Goal: Information Seeking & Learning: Learn about a topic

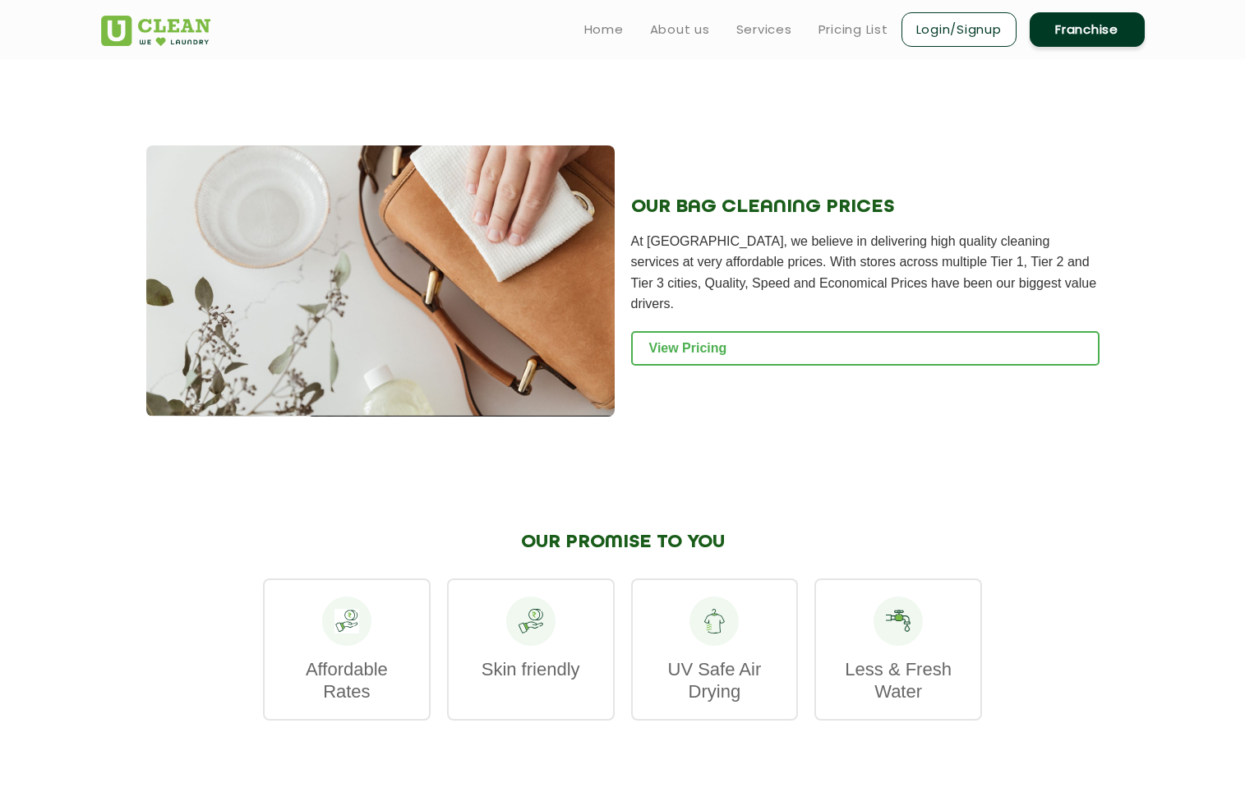
scroll to position [1562, 0]
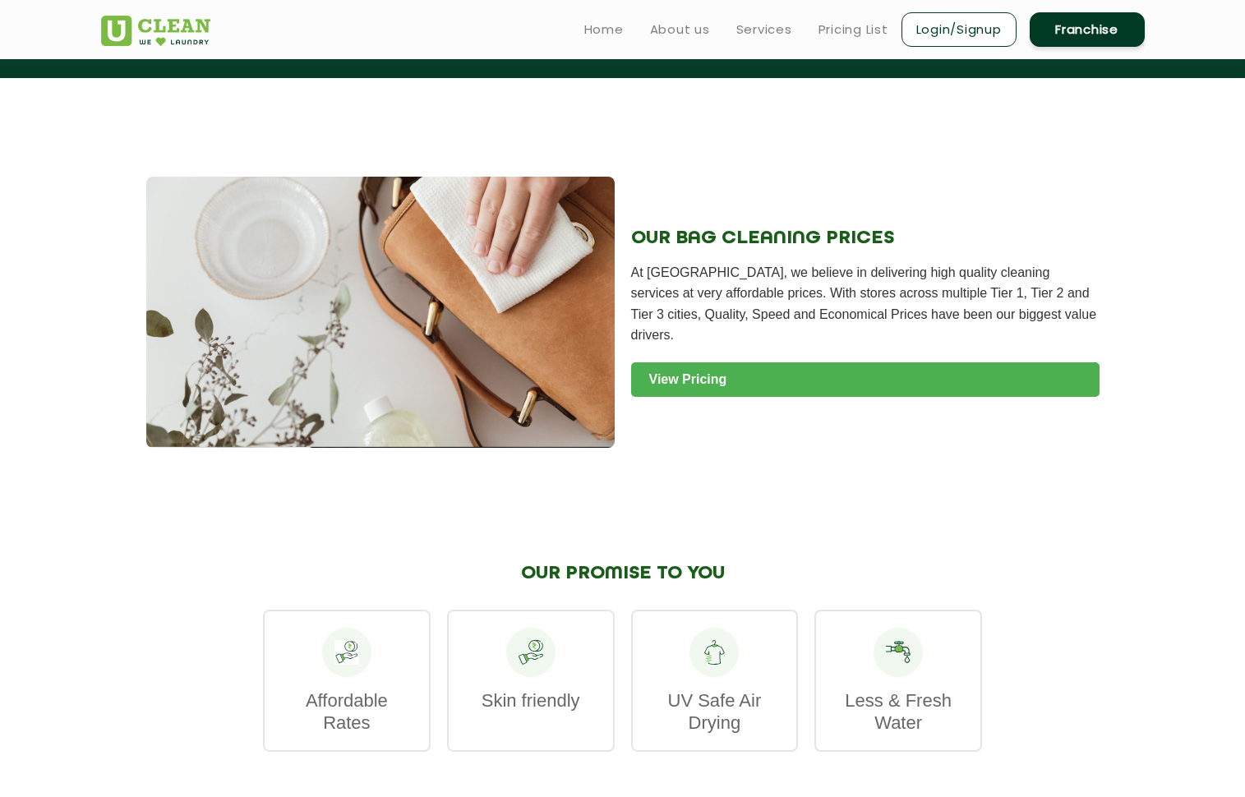
click at [793, 363] on link "View Pricing" at bounding box center [865, 380] width 469 height 35
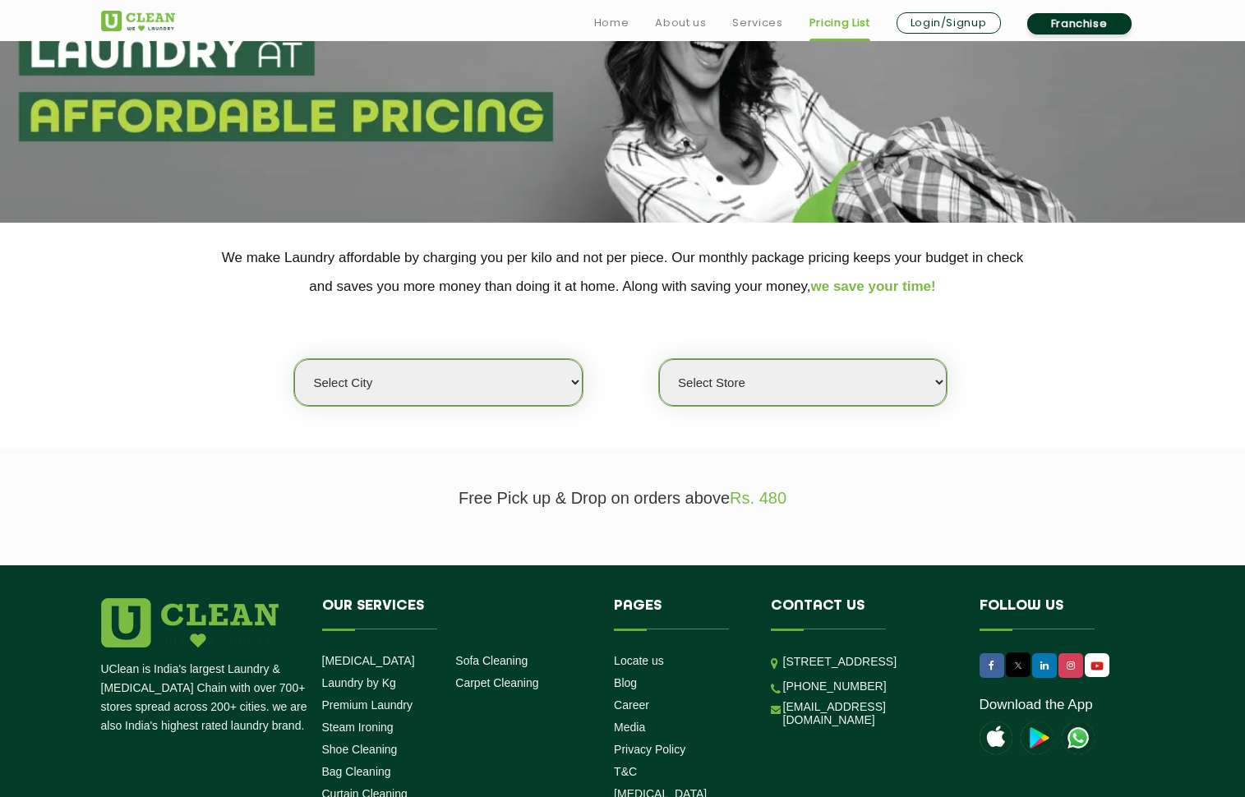
scroll to position [164, 0]
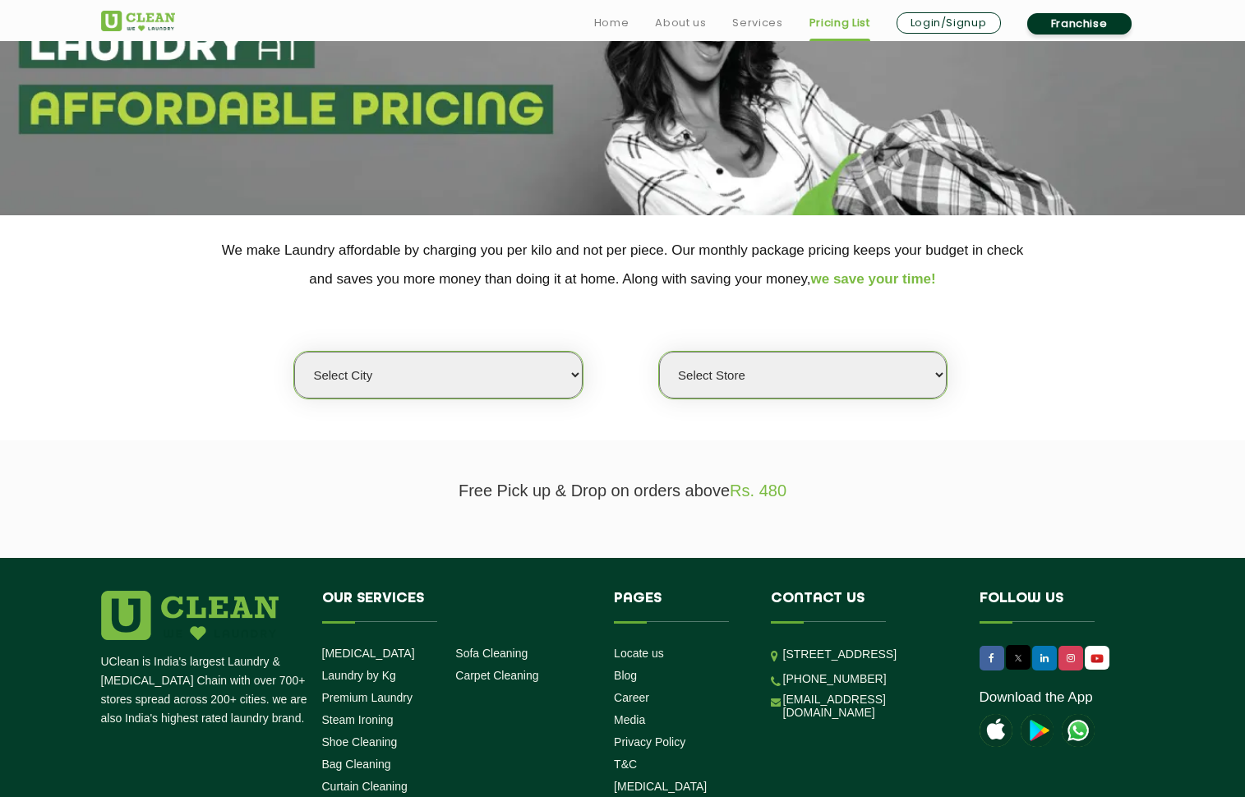
click at [485, 377] on select "Select city [GEOGRAPHIC_DATA] [GEOGRAPHIC_DATA] [GEOGRAPHIC_DATA] [GEOGRAPHIC_D…" at bounding box center [438, 375] width 288 height 47
click at [843, 534] on section "Free Pick up & Drop on orders above Rs. 480" at bounding box center [622, 500] width 1245 height 118
click at [524, 397] on select "Select city [GEOGRAPHIC_DATA] [GEOGRAPHIC_DATA] [GEOGRAPHIC_DATA] [GEOGRAPHIC_D…" at bounding box center [438, 375] width 288 height 47
select select "8"
click at [294, 352] on select "Select city [GEOGRAPHIC_DATA] [GEOGRAPHIC_DATA] [GEOGRAPHIC_DATA] [GEOGRAPHIC_D…" at bounding box center [438, 375] width 288 height 47
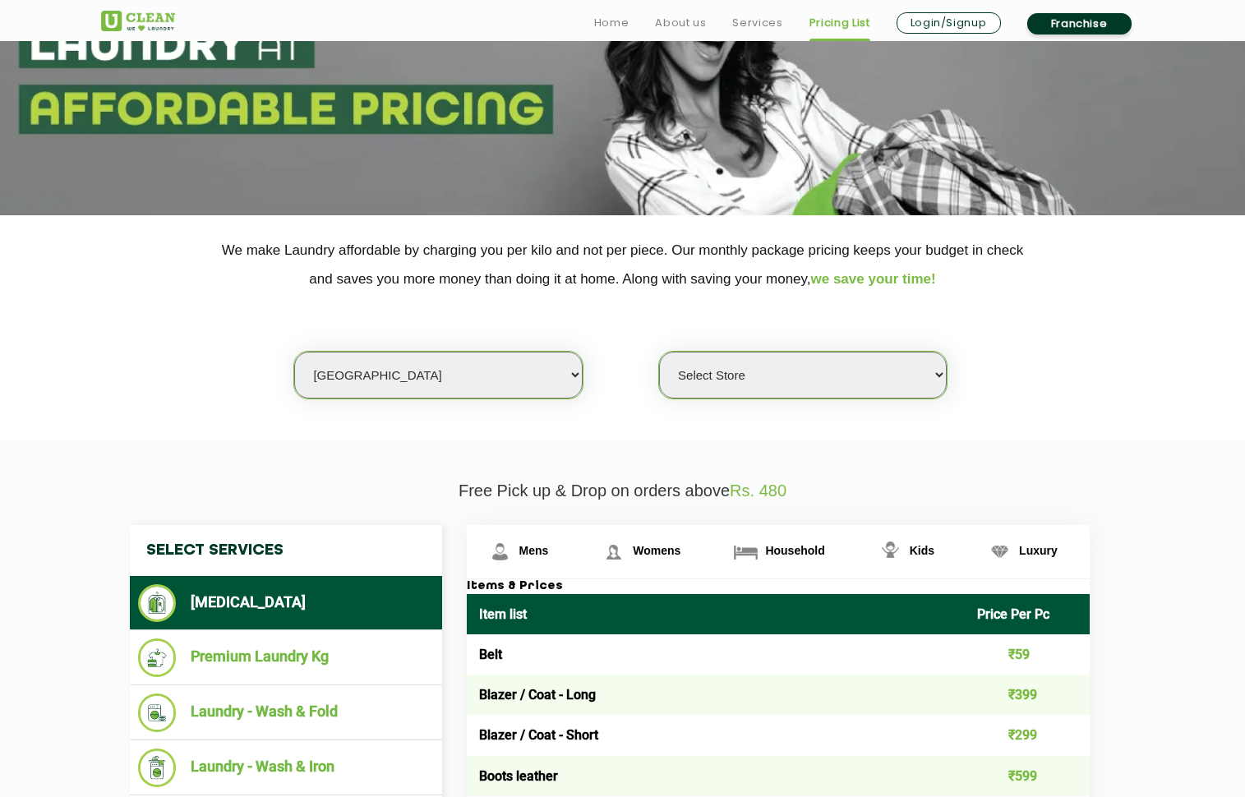
click at [795, 372] on select "Select Store [GEOGRAPHIC_DATA] [GEOGRAPHIC_DATA] [GEOGRAPHIC_DATA] [GEOGRAPHIC_…" at bounding box center [803, 375] width 288 height 47
select select "301"
click at [659, 352] on select "Select Store [GEOGRAPHIC_DATA] [GEOGRAPHIC_DATA] [GEOGRAPHIC_DATA] [GEOGRAPHIC_…" at bounding box center [803, 375] width 288 height 47
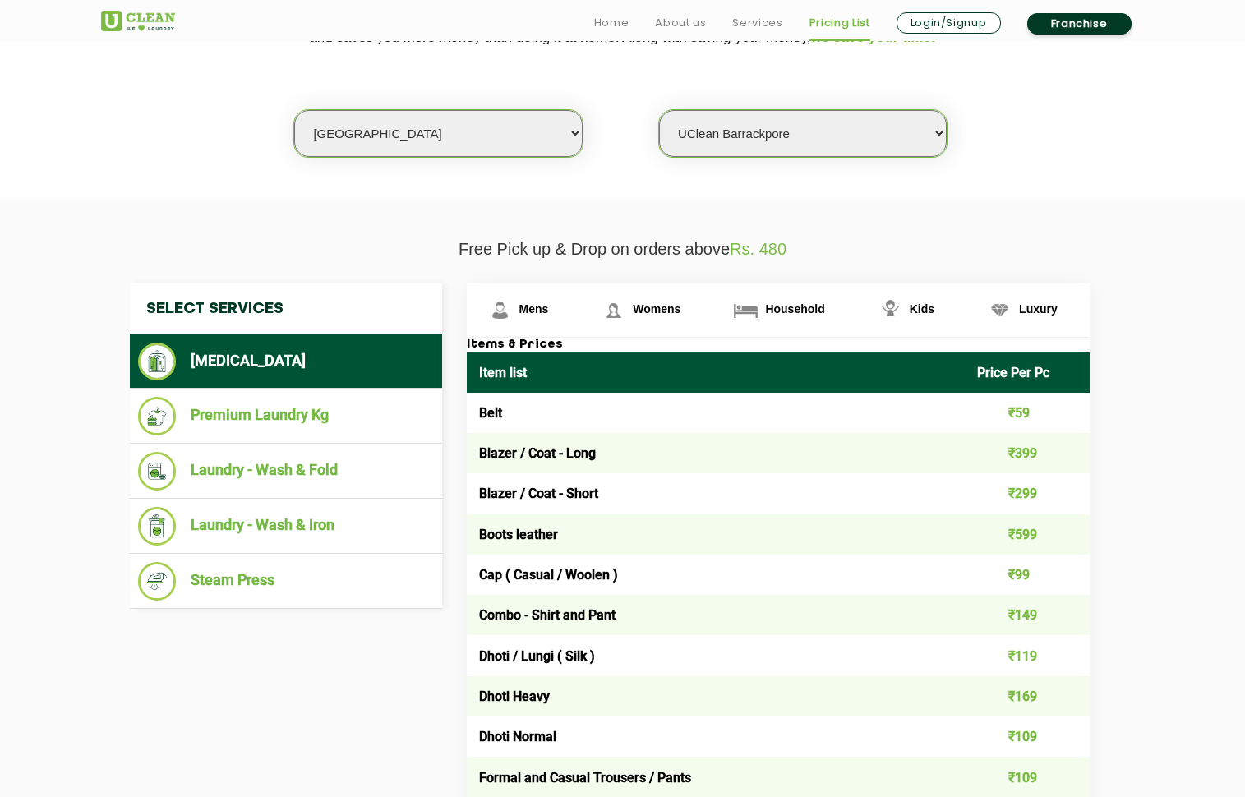
scroll to position [411, 0]
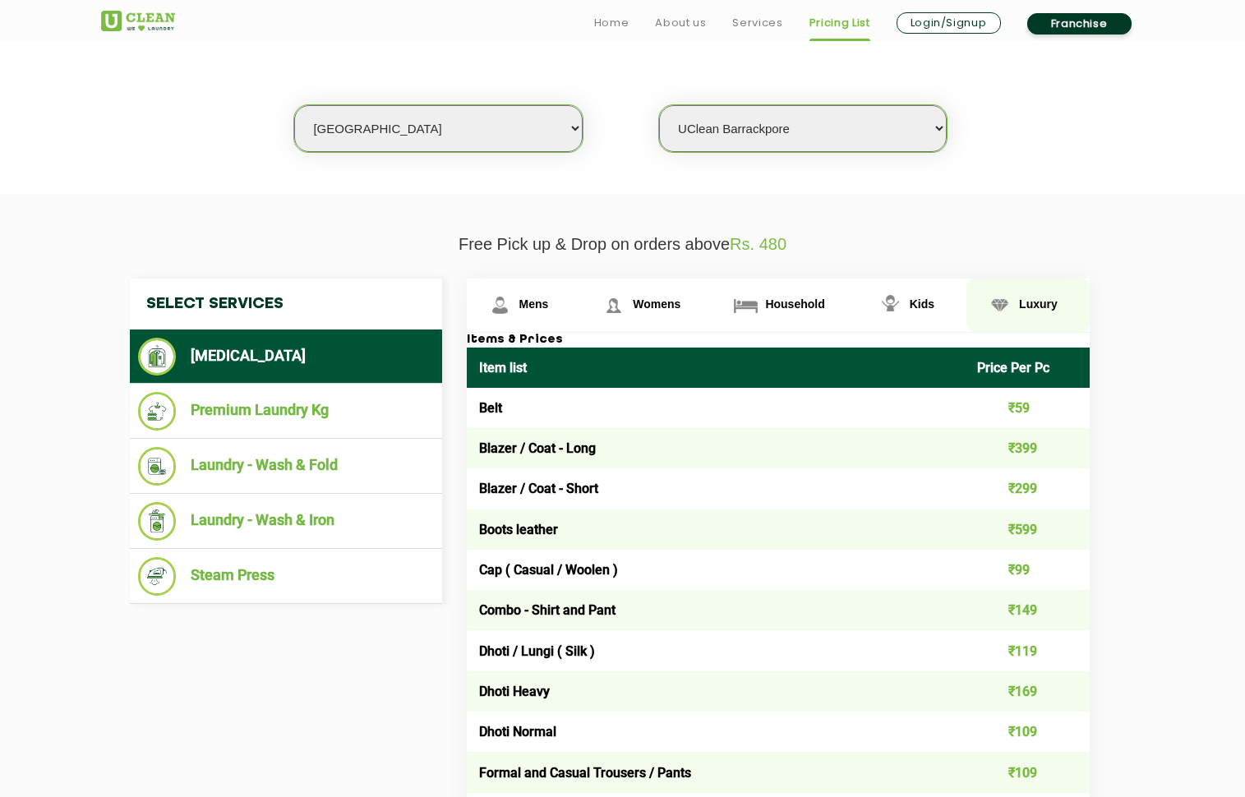
click at [1008, 309] on img at bounding box center [1000, 305] width 29 height 29
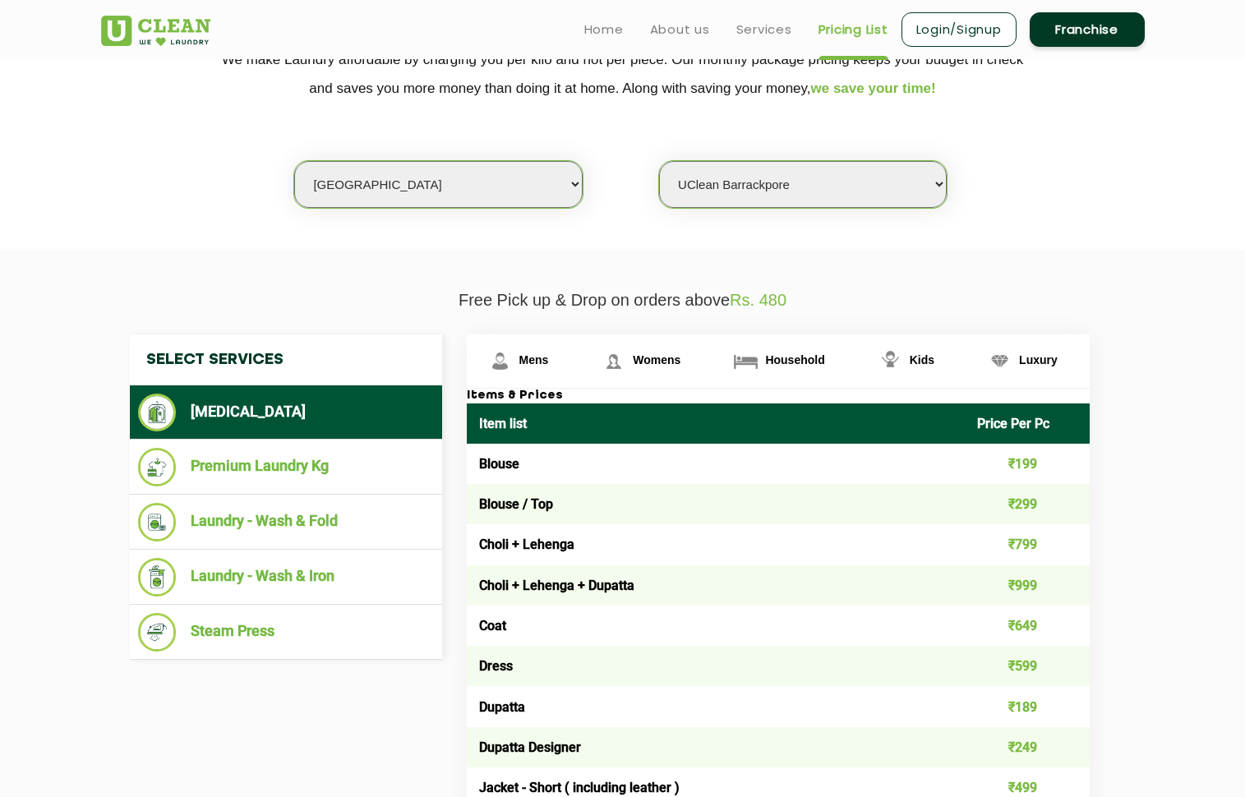
scroll to position [329, 0]
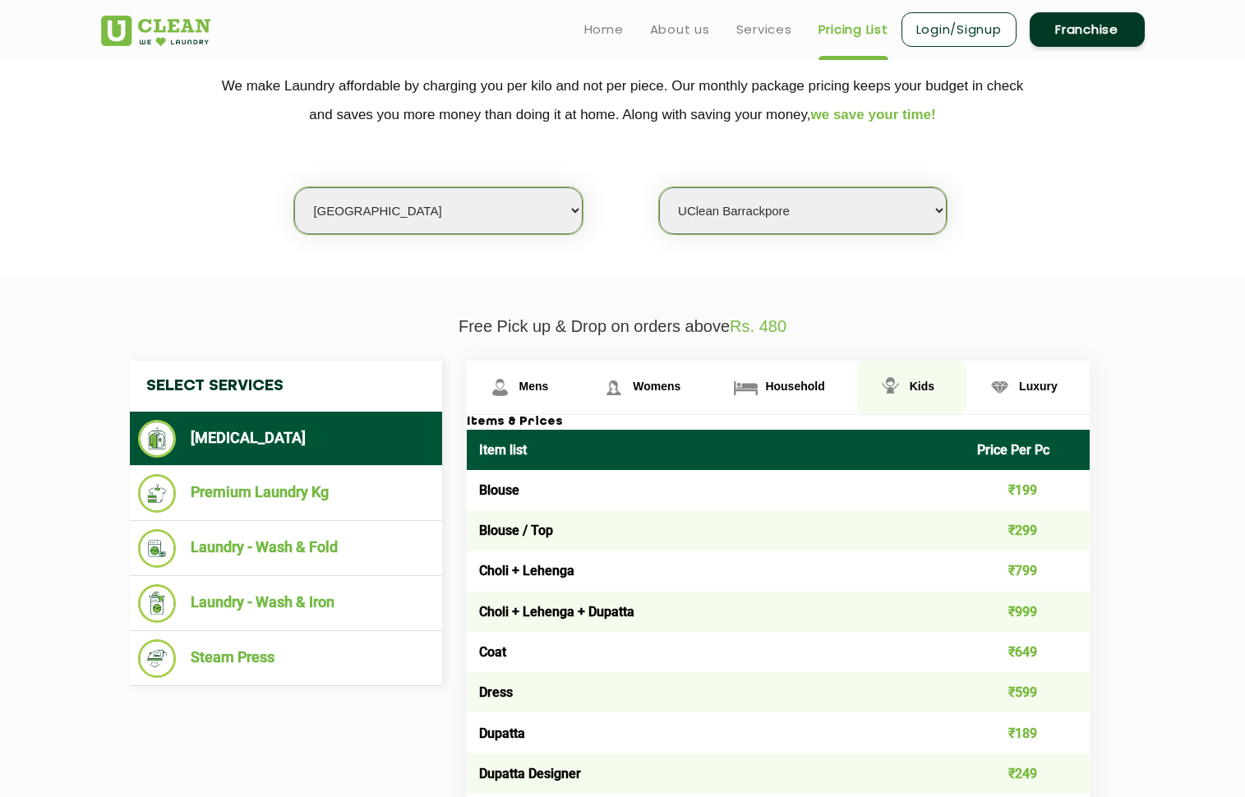
click at [926, 381] on span "Kids" at bounding box center [922, 386] width 25 height 13
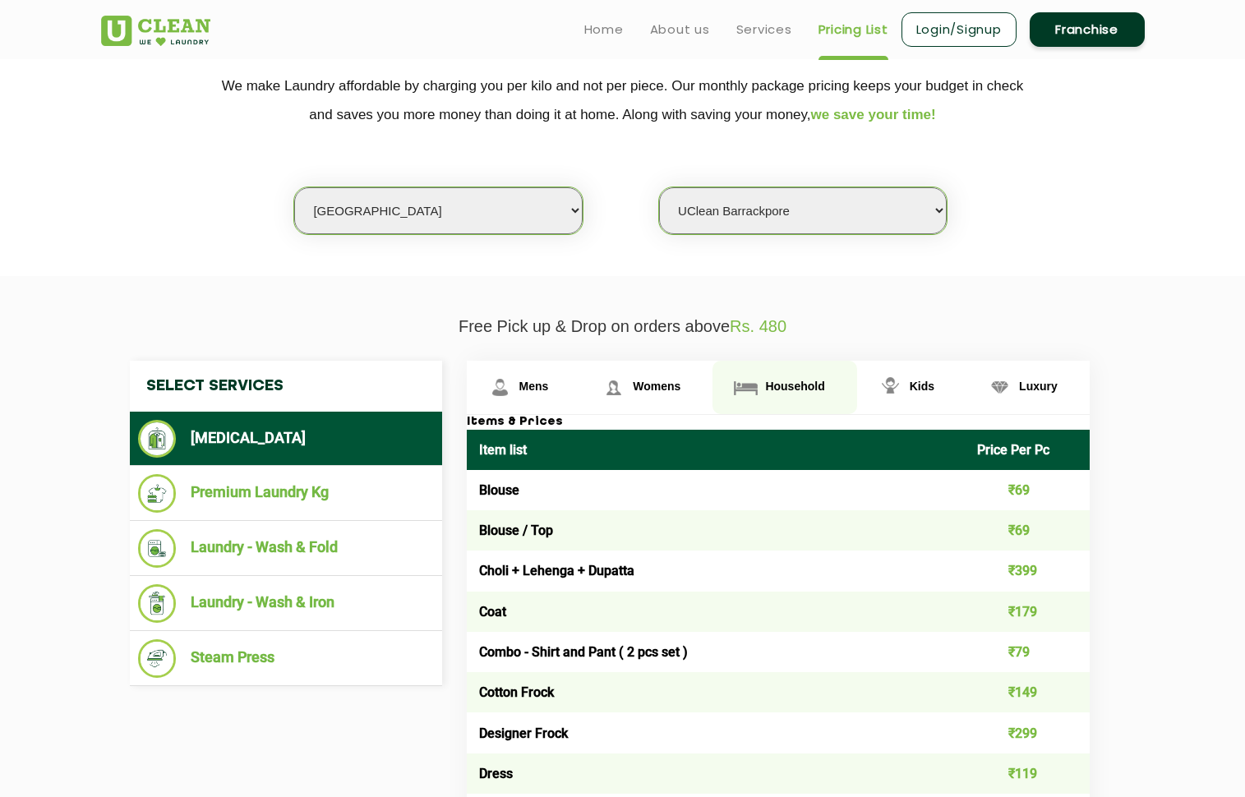
click at [826, 392] on link "Household" at bounding box center [785, 387] width 144 height 53
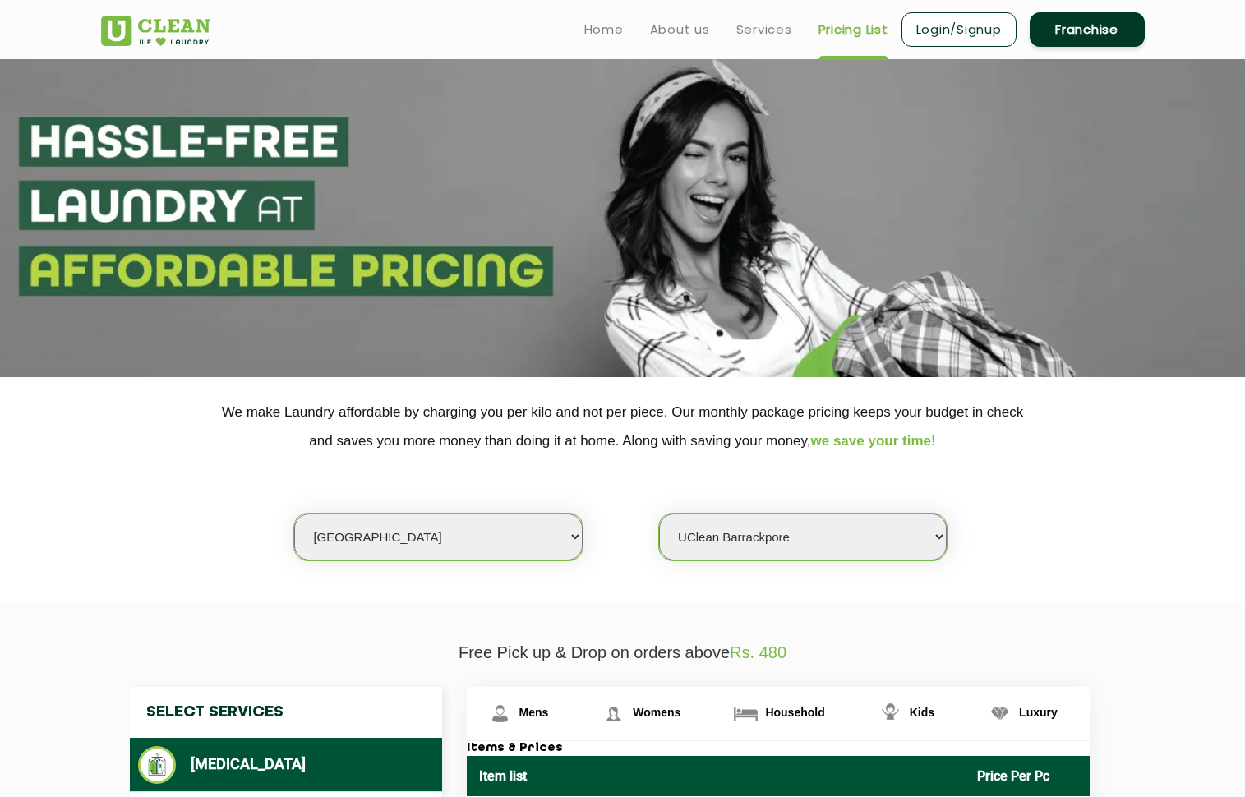
scroll to position [0, 0]
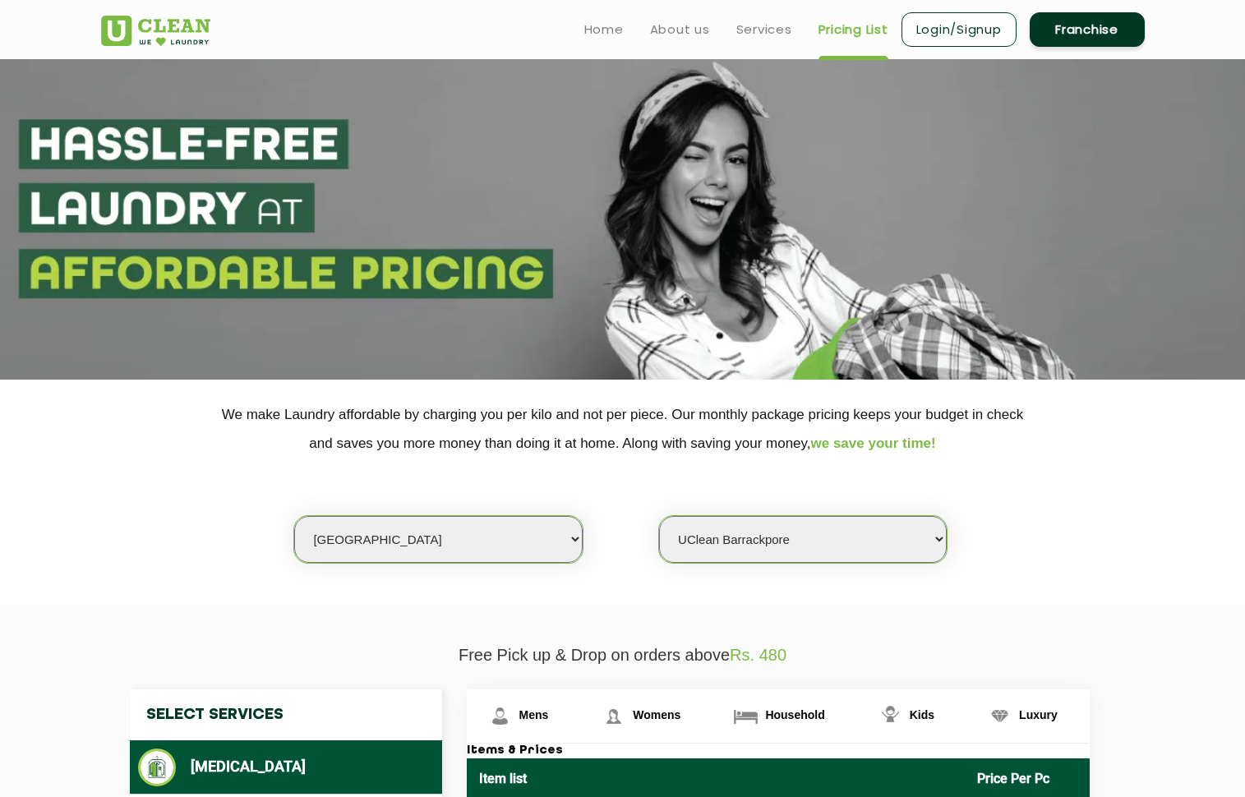
click at [1108, 486] on div "Select city [GEOGRAPHIC_DATA] [GEOGRAPHIC_DATA] [GEOGRAPHIC_DATA] [GEOGRAPHIC_D…" at bounding box center [623, 511] width 1069 height 106
click at [1098, 472] on div "Select city [GEOGRAPHIC_DATA] [GEOGRAPHIC_DATA] [GEOGRAPHIC_DATA] [GEOGRAPHIC_D…" at bounding box center [623, 511] width 1069 height 106
